Goal: Find specific fact: Find specific fact

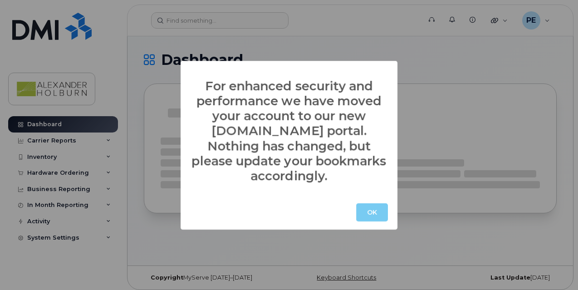
click at [366, 213] on button "OK" at bounding box center [372, 212] width 32 height 18
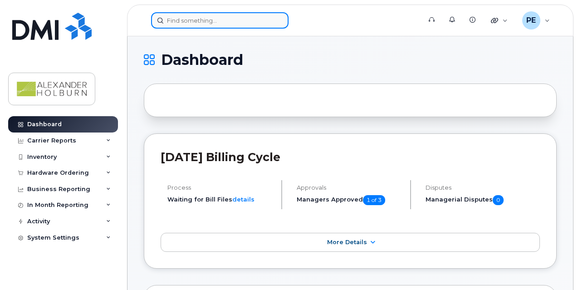
click at [202, 24] on input at bounding box center [219, 20] width 137 height 16
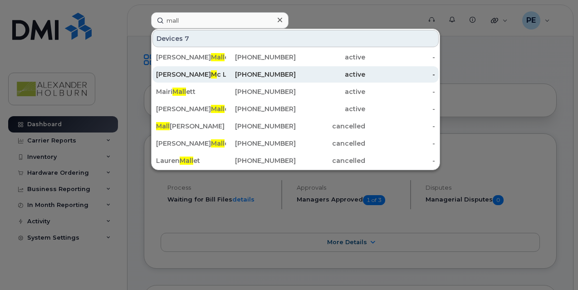
click at [266, 76] on div "[PHONE_NUMBER]" at bounding box center [261, 74] width 70 height 9
click at [211, 71] on span "M" at bounding box center [214, 74] width 6 height 8
click at [278, 74] on div "[PHONE_NUMBER]" at bounding box center [261, 74] width 70 height 9
click at [265, 70] on div "[PHONE_NUMBER]" at bounding box center [261, 74] width 70 height 9
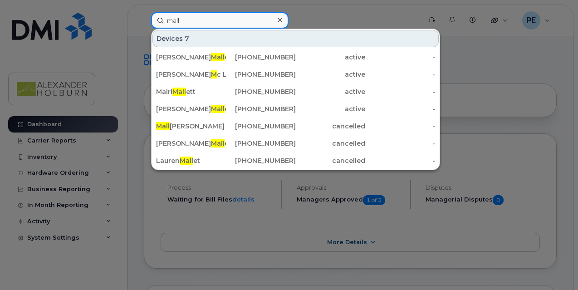
drag, startPoint x: 185, startPoint y: 20, endPoint x: 142, endPoint y: 20, distance: 43.5
click at [144, 20] on div "mall Devices 7 [PERSON_NAME] ett [PHONE_NUMBER] active - [PERSON_NAME] c L a re…" at bounding box center [283, 20] width 278 height 16
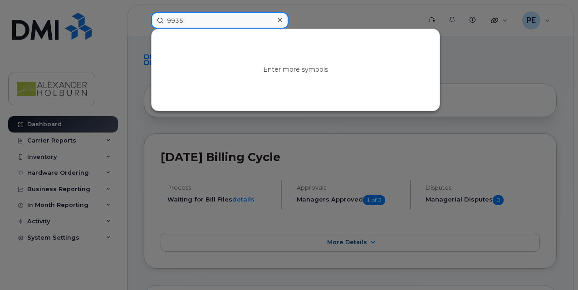
type input "9935"
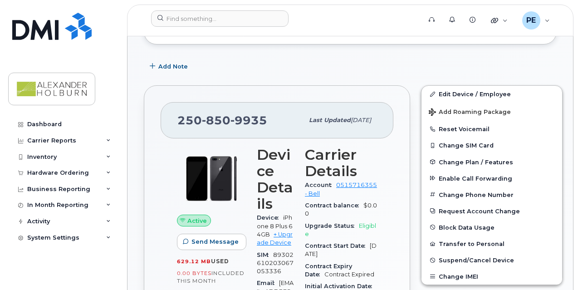
scroll to position [205, 0]
drag, startPoint x: 271, startPoint y: 125, endPoint x: 171, endPoint y: 118, distance: 100.9
click at [171, 118] on div "250 850 9935 Last updated Jul 11, 2025" at bounding box center [277, 120] width 233 height 36
copy span "250 850 9935"
